Goal: Transaction & Acquisition: Purchase product/service

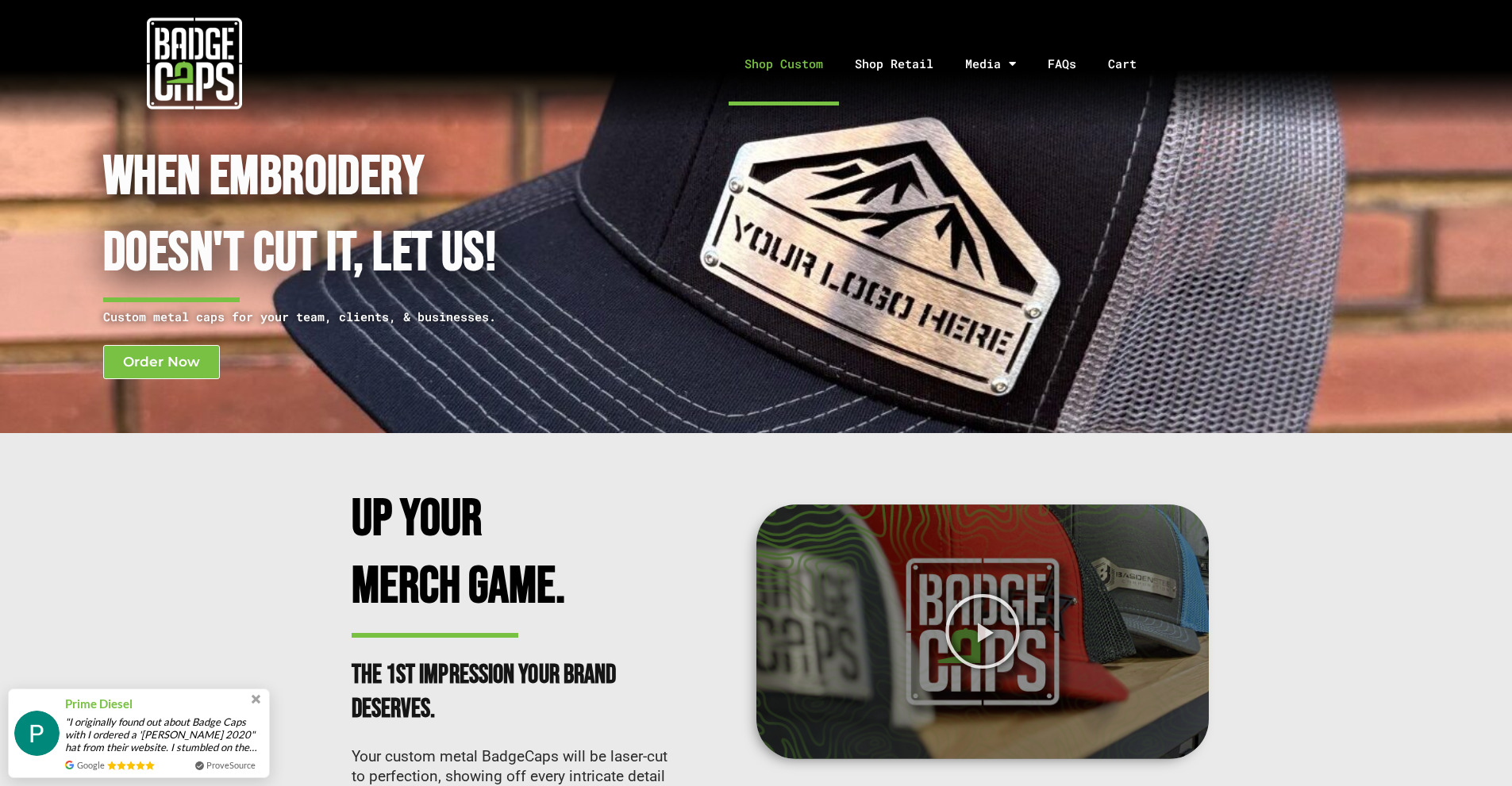
click at [783, 69] on link "Shop Custom" at bounding box center [784, 64] width 110 height 83
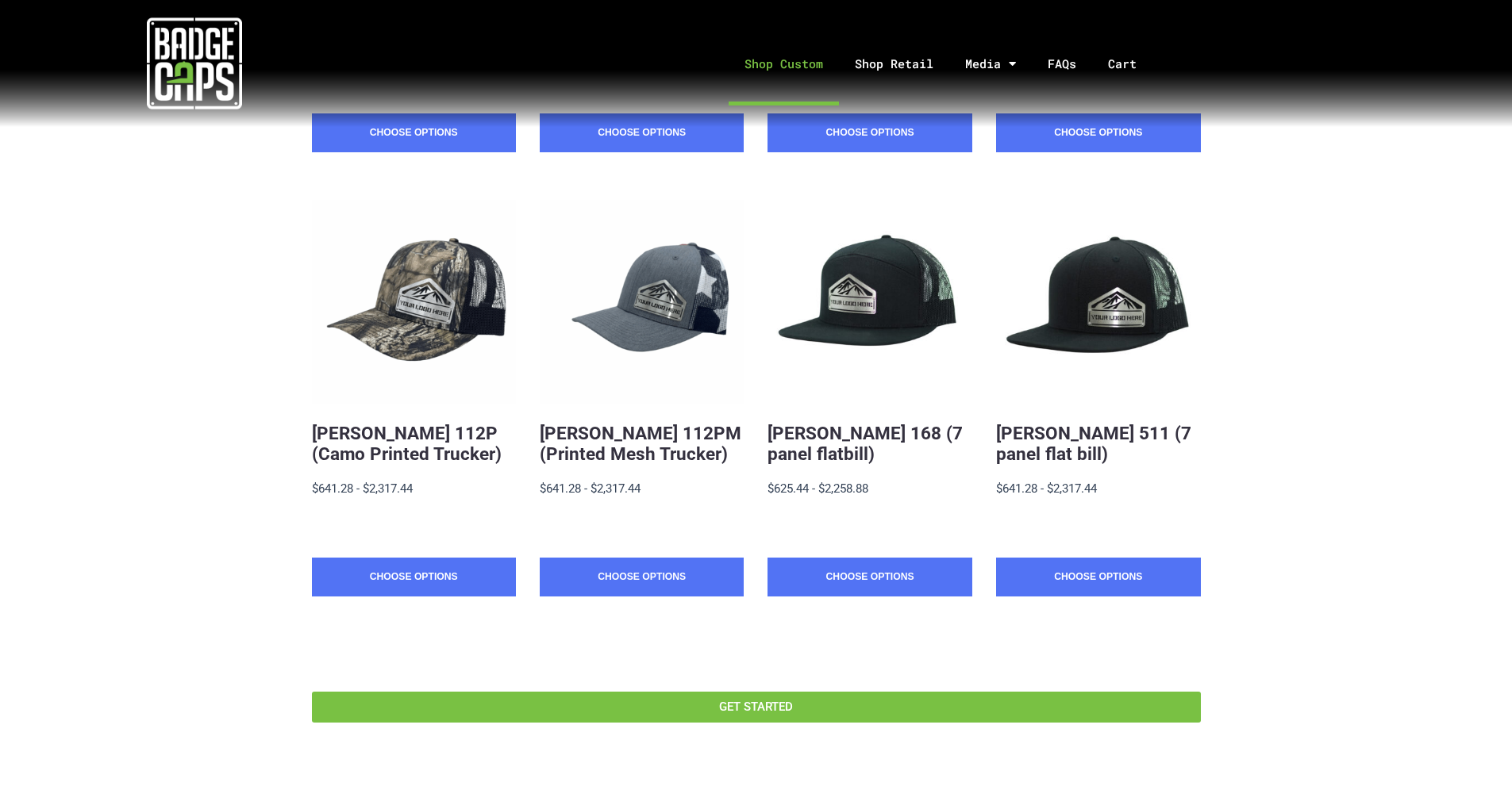
scroll to position [713, 0]
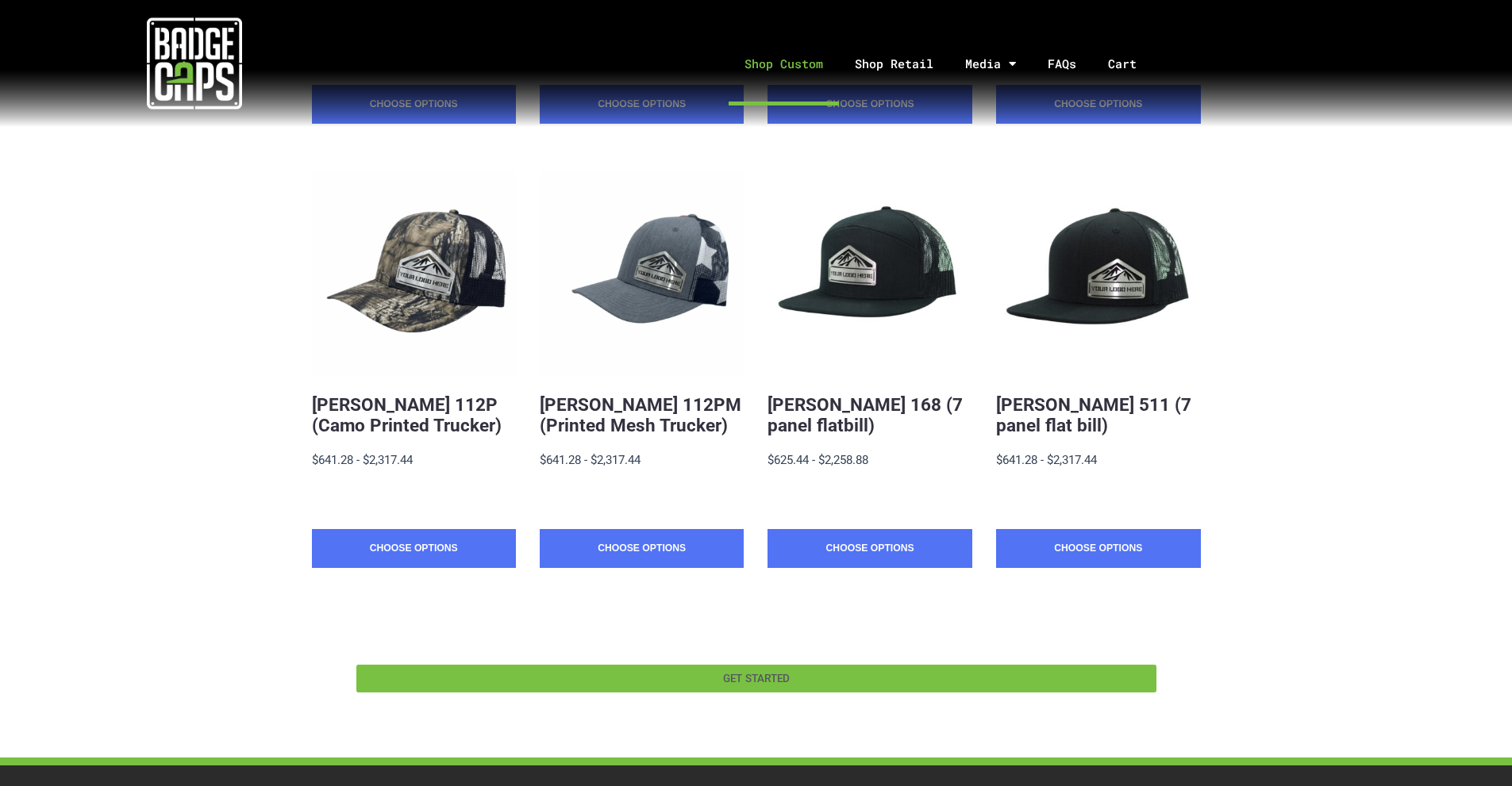
click at [874, 674] on span "GET STARTED" at bounding box center [756, 679] width 766 height 11
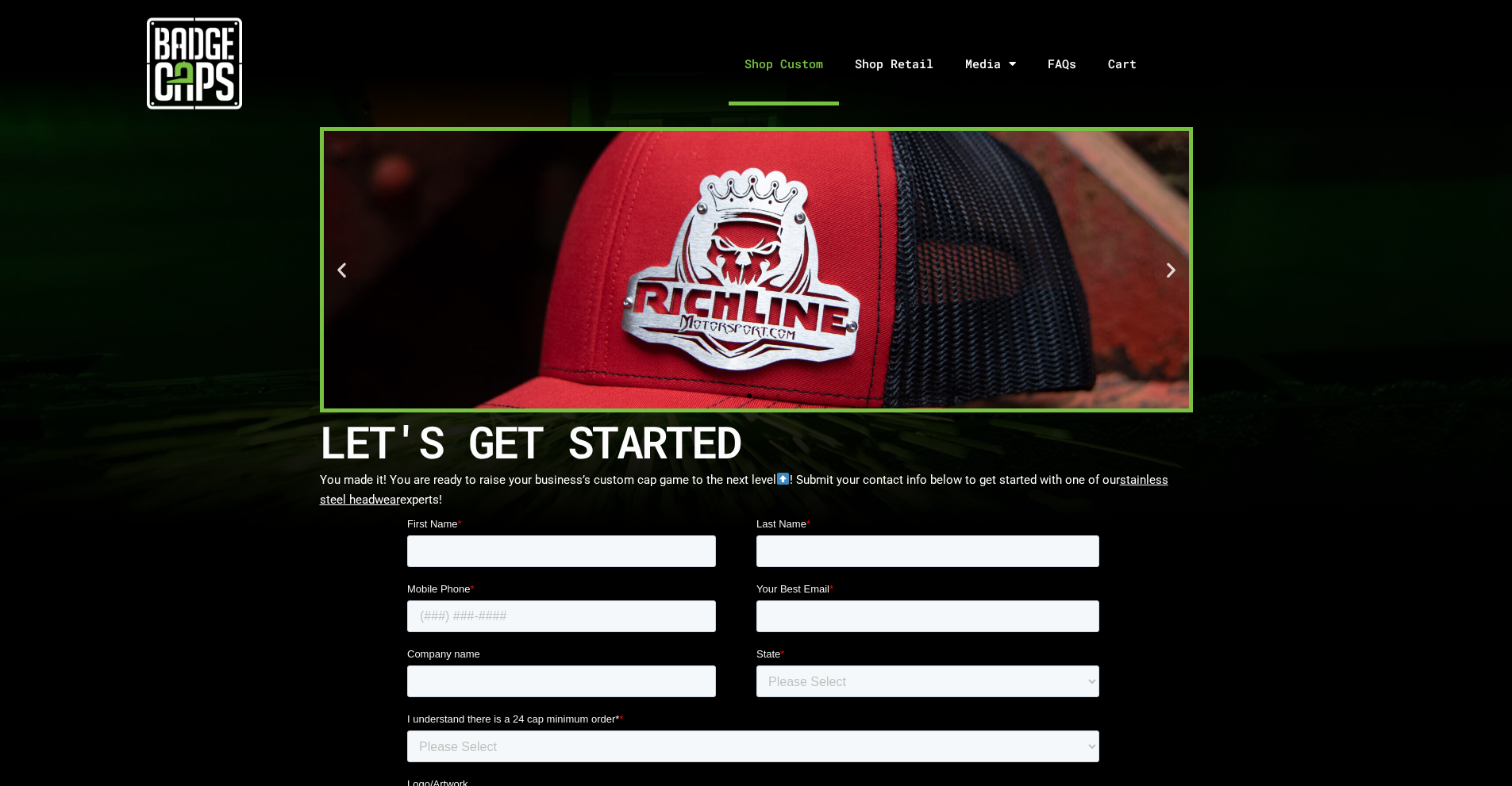
click at [760, 64] on link "Shop Custom" at bounding box center [784, 64] width 110 height 83
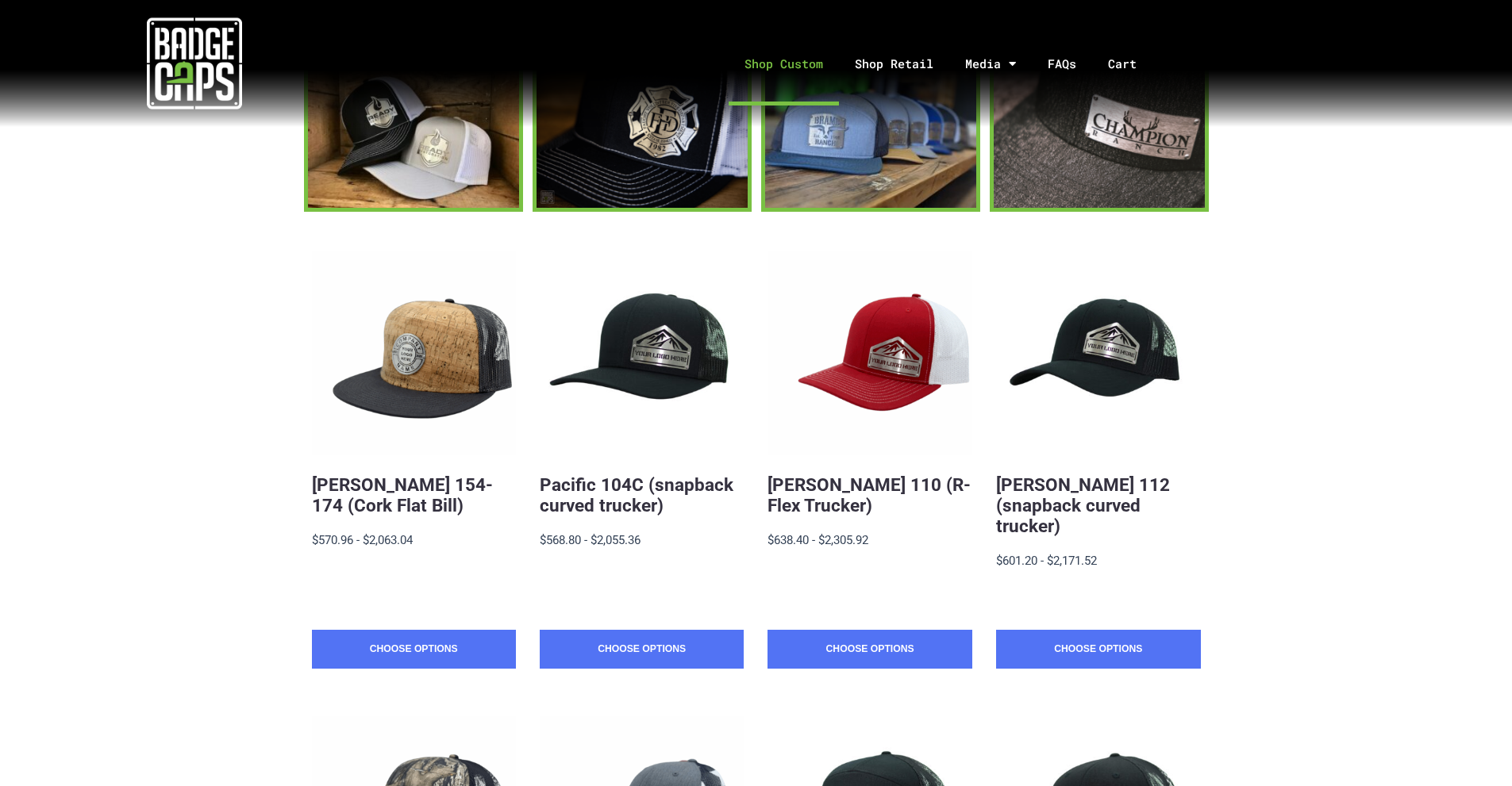
scroll to position [159, 0]
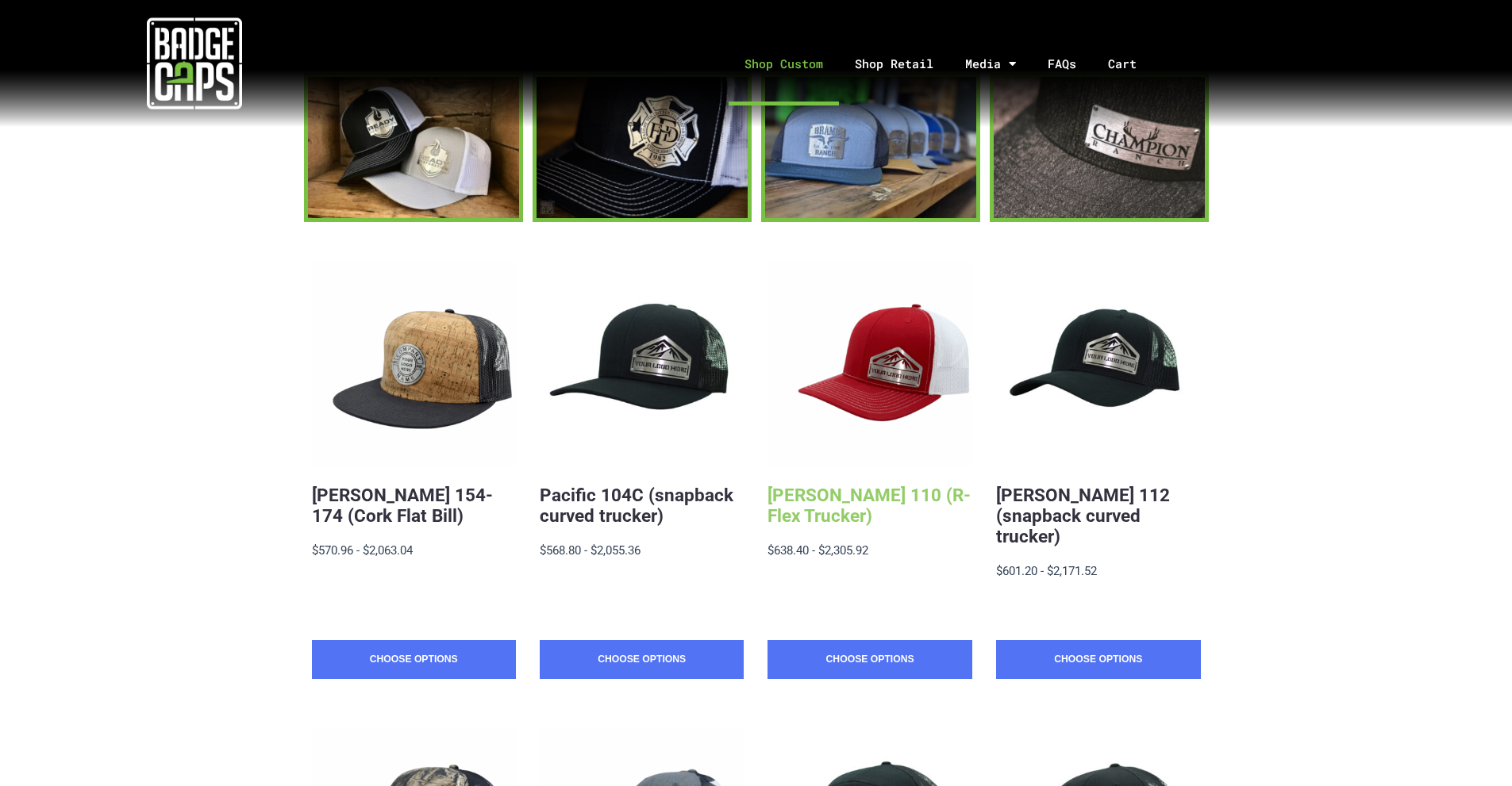
click at [903, 501] on link "Richardson 110 (R-Flex Trucker)" at bounding box center [869, 505] width 203 height 42
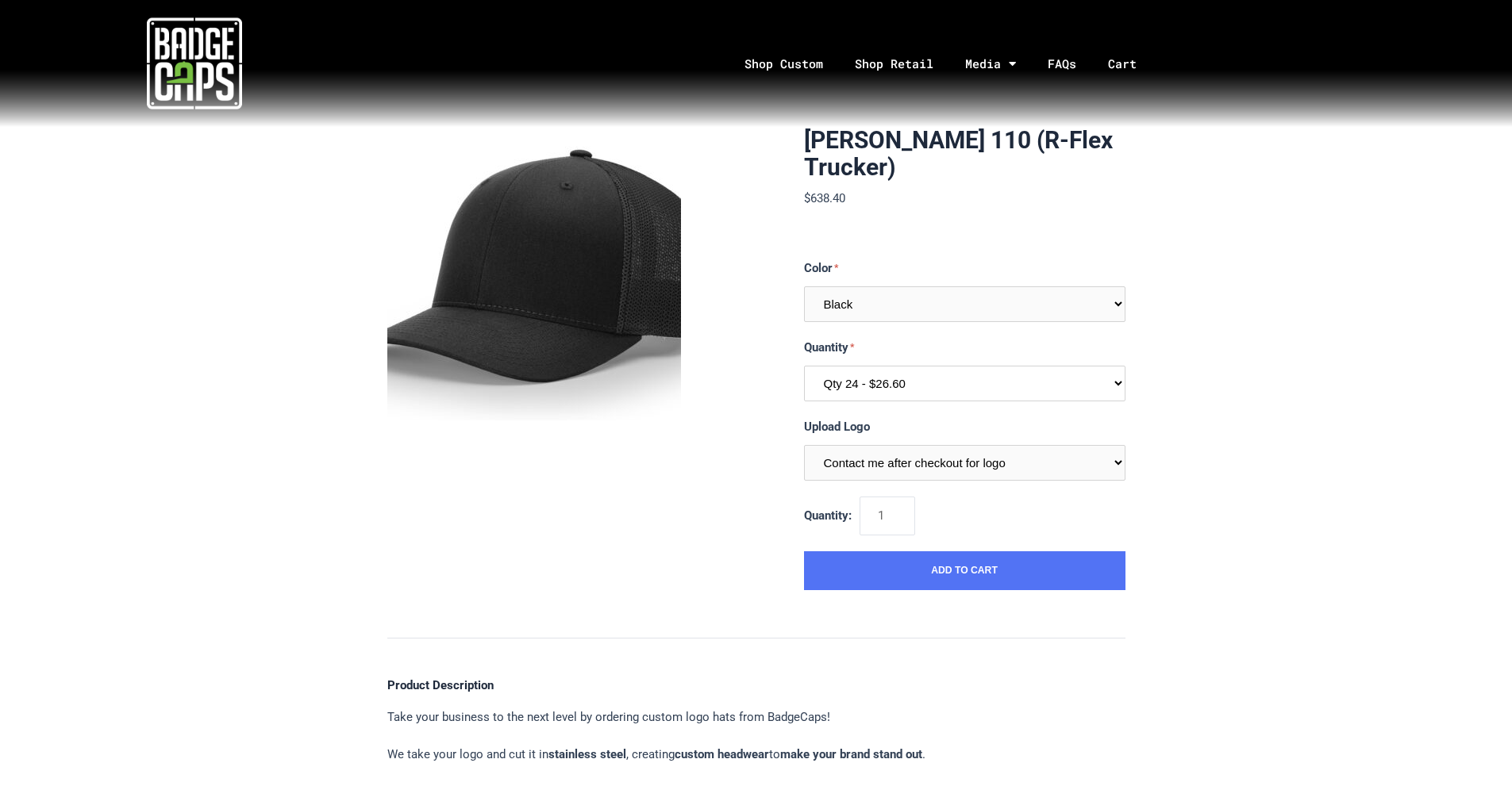
click at [1000, 392] on select "Qty 24 - $26.60 Qty 48 - $25.74 Qty 96 - $24.02" at bounding box center [964, 383] width 321 height 36
click at [1262, 406] on div "[PERSON_NAME] 110 (R-Flex Trucker) $638.40 MSRP: $638.40 0 reviews SKU: R110-QT…" at bounding box center [756, 675] width 1512 height 1097
